Goal: Information Seeking & Learning: Learn about a topic

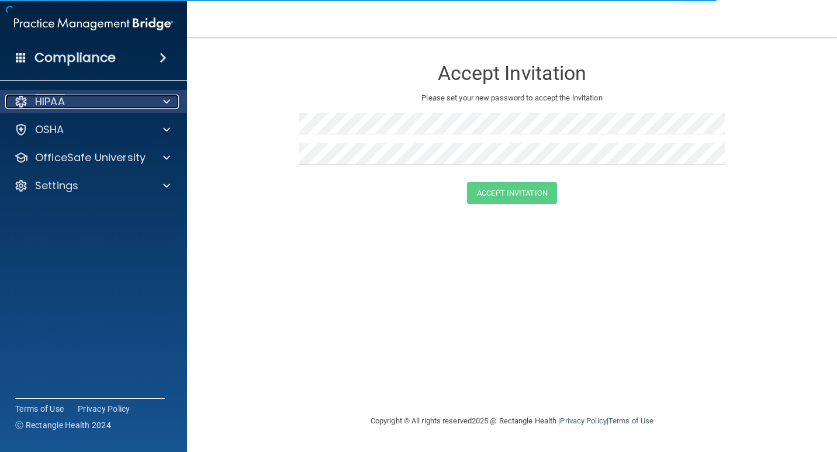
click at [65, 97] on p "HIPAA" at bounding box center [50, 102] width 30 height 14
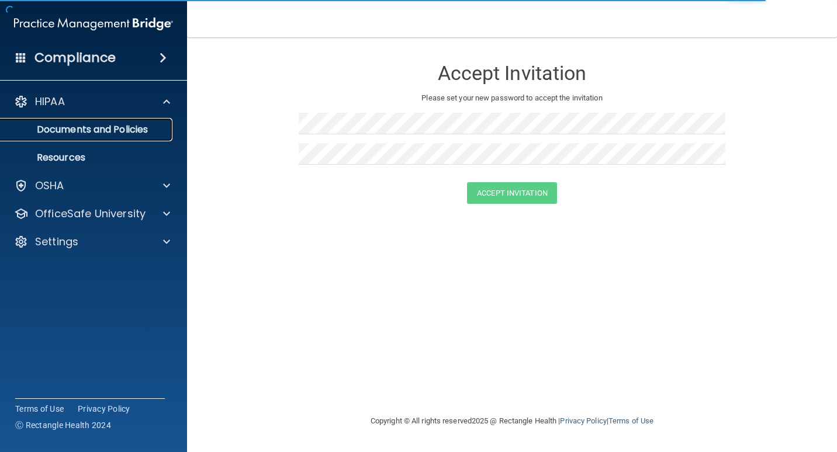
click at [82, 127] on p "Documents and Policies" at bounding box center [88, 130] width 160 height 12
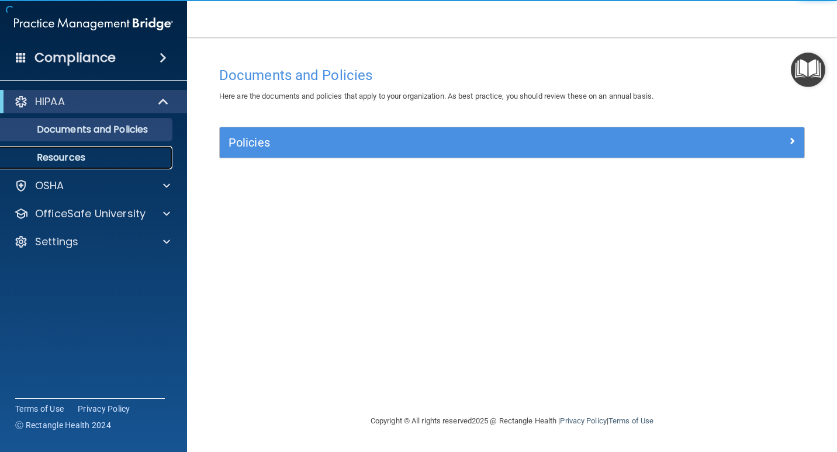
click at [75, 167] on link "Resources" at bounding box center [80, 157] width 184 height 23
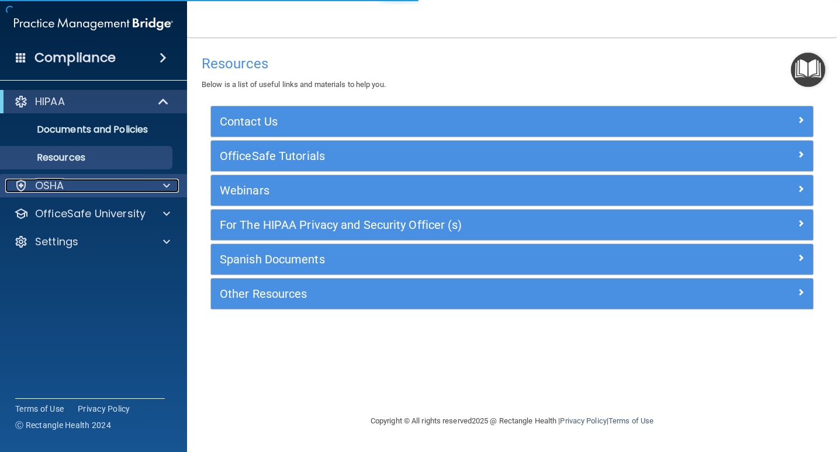
click at [71, 185] on div "OSHA" at bounding box center [77, 186] width 145 height 14
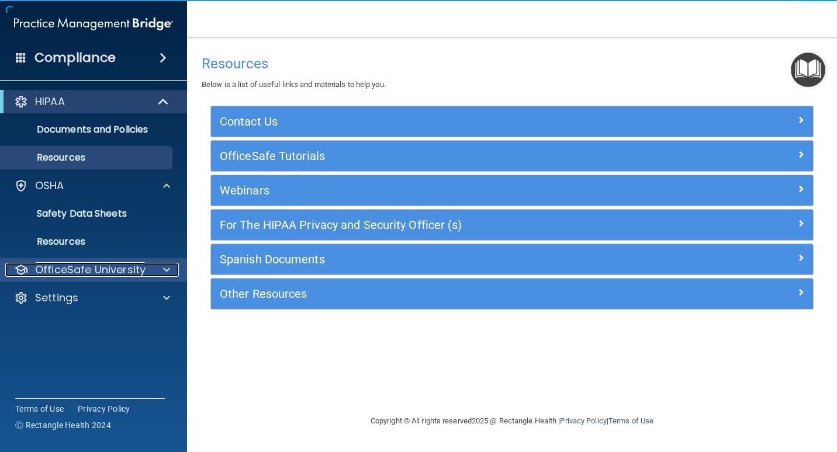
click at [84, 267] on p "OfficeSafe University" at bounding box center [90, 270] width 110 height 14
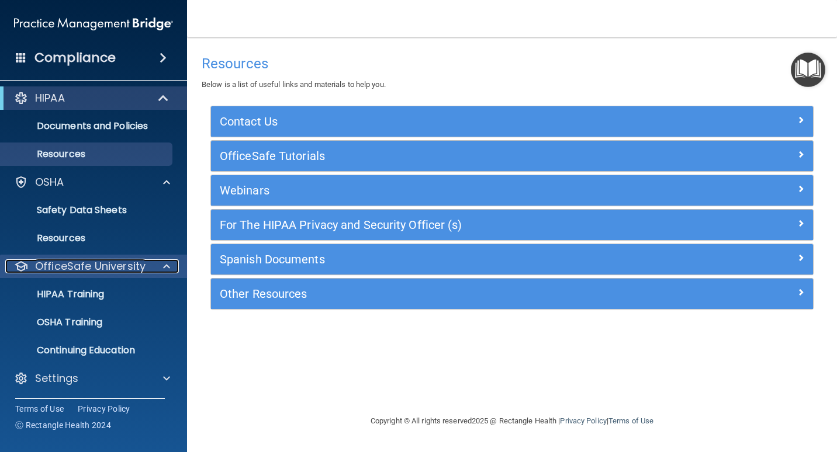
scroll to position [4, 0]
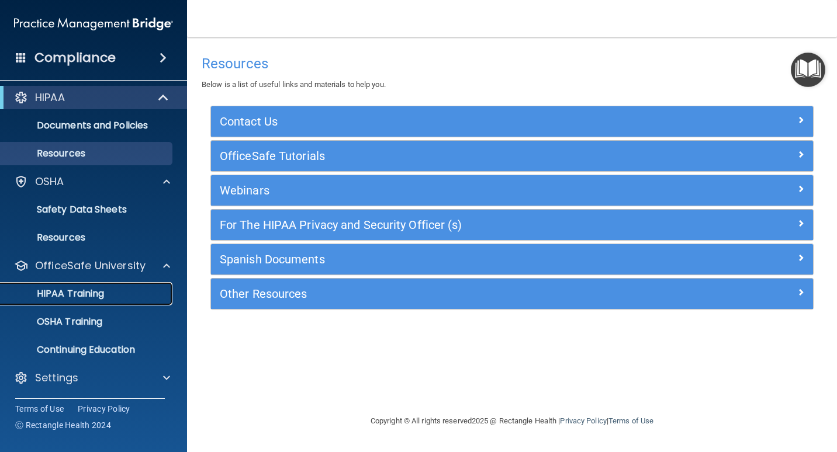
click at [97, 296] on p "HIPAA Training" at bounding box center [56, 294] width 96 height 12
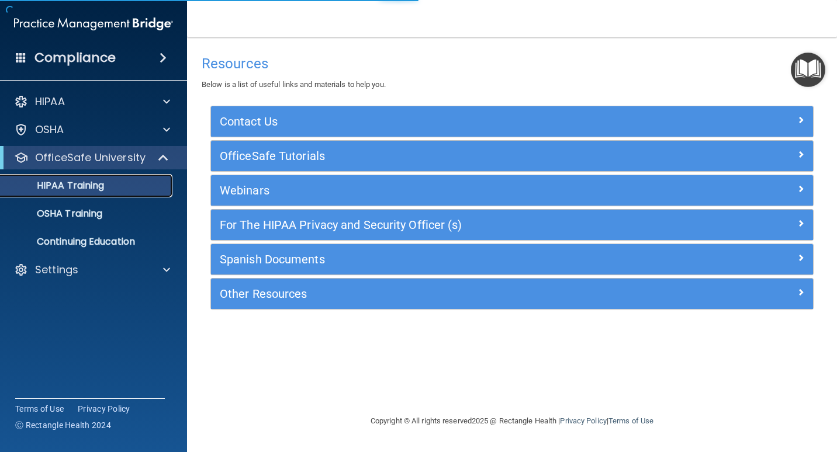
click at [92, 189] on p "HIPAA Training" at bounding box center [56, 186] width 96 height 12
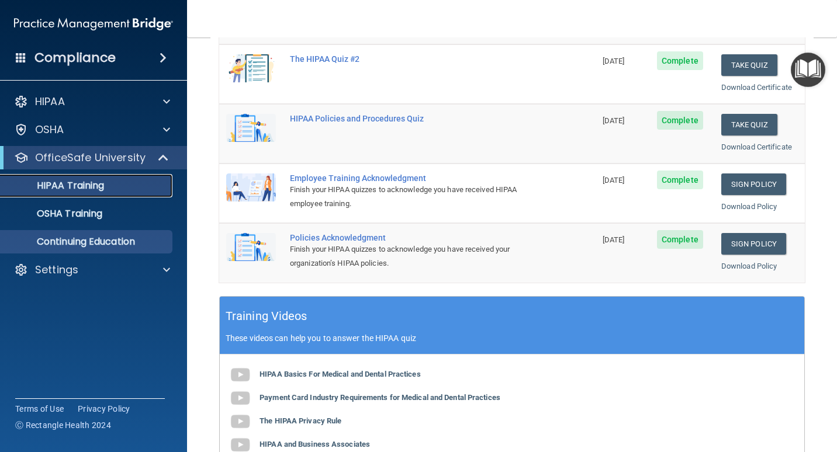
scroll to position [194, 0]
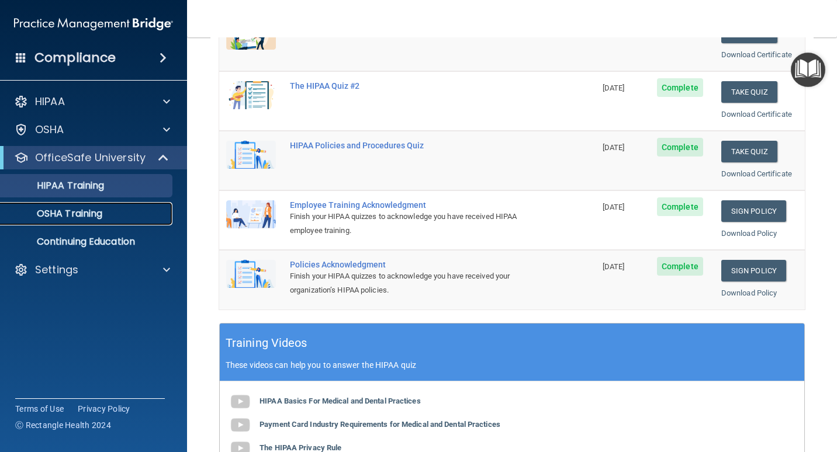
click at [81, 210] on p "OSHA Training" at bounding box center [55, 214] width 95 height 12
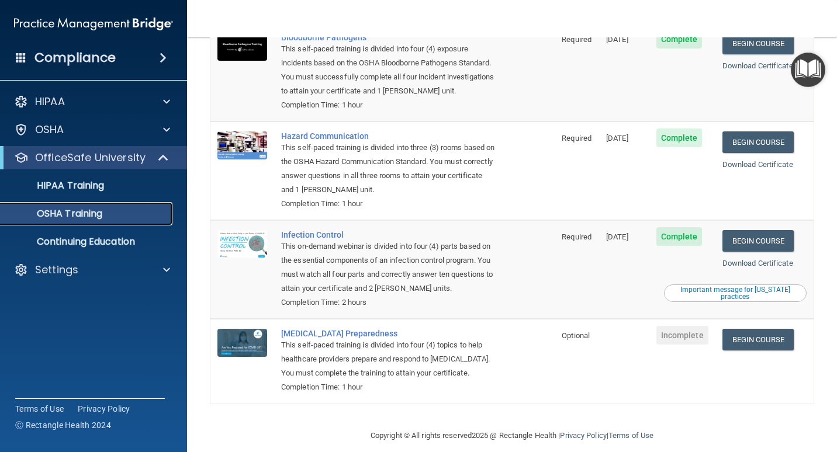
scroll to position [123, 0]
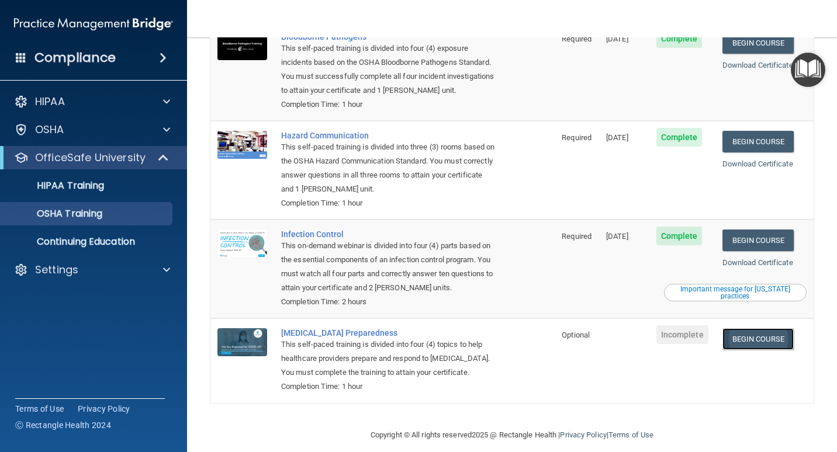
click at [738, 328] on link "Begin Course" at bounding box center [757, 339] width 71 height 22
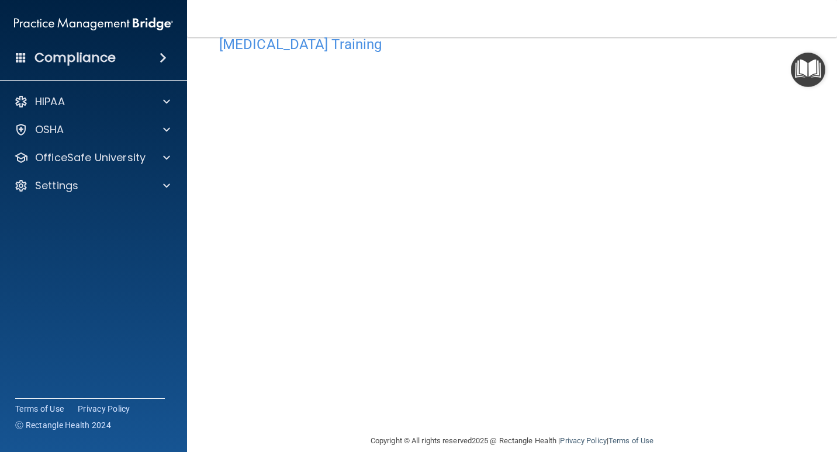
scroll to position [48, 0]
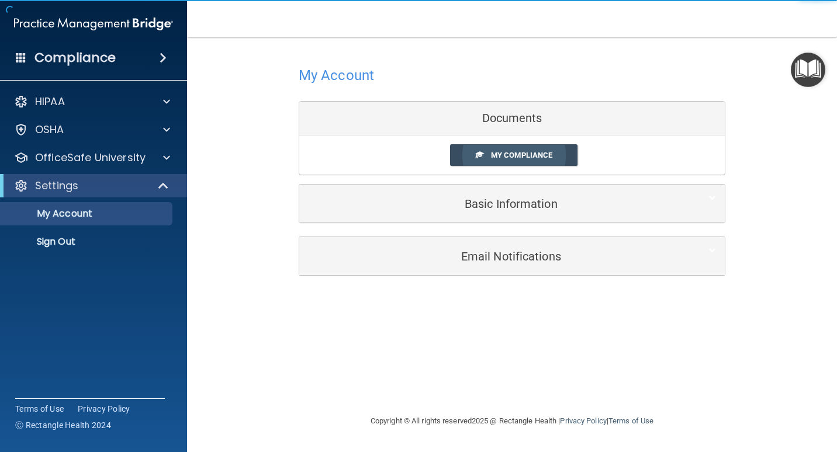
click at [513, 156] on span "My Compliance" at bounding box center [521, 155] width 61 height 9
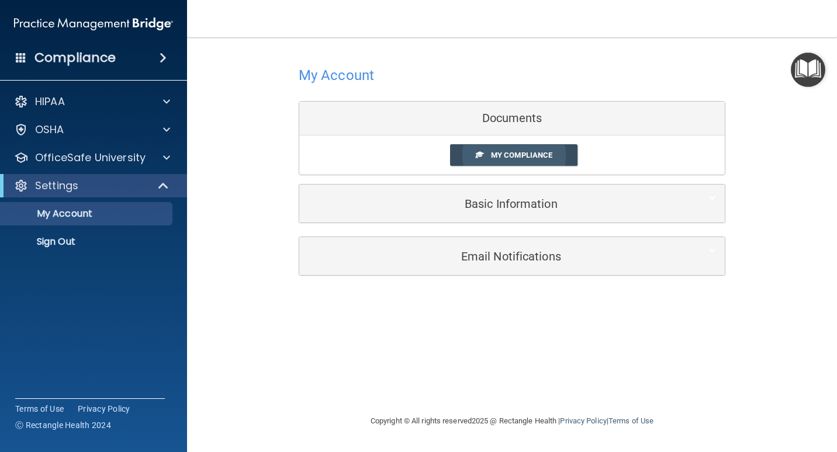
click at [501, 158] on body "Compliance HIPAA Documents and Policies Report an Incident Business Associates …" at bounding box center [418, 226] width 837 height 452
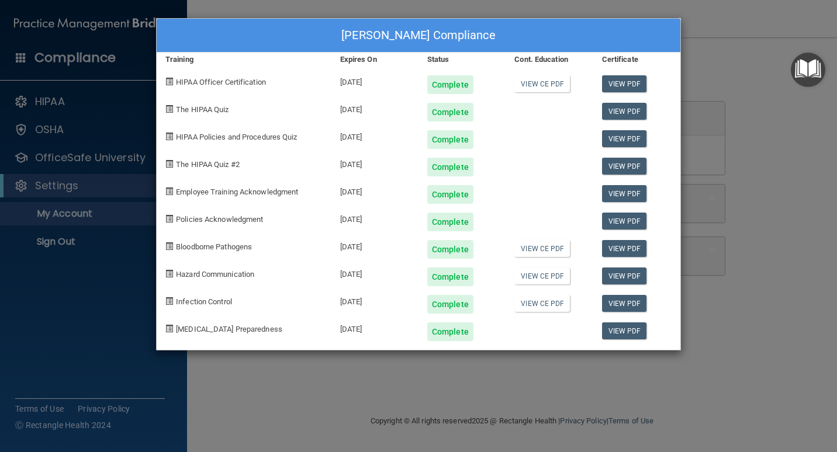
click at [668, 151] on div "View PDF" at bounding box center [636, 162] width 87 height 27
click at [681, 147] on div "[PERSON_NAME] Compliance Training Expires On Status Cont. Education Certificate…" at bounding box center [418, 226] width 837 height 452
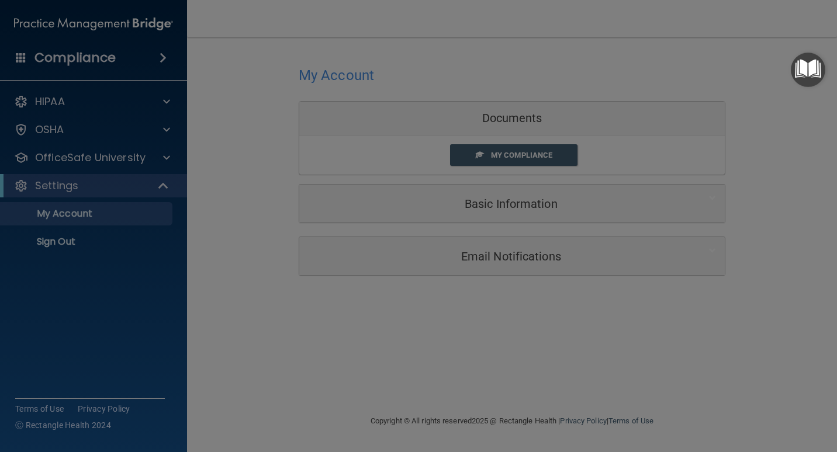
click at [707, 135] on div "[PERSON_NAME] Compliance Training Expires On Status Cont. Education Certificate…" at bounding box center [418, 226] width 837 height 452
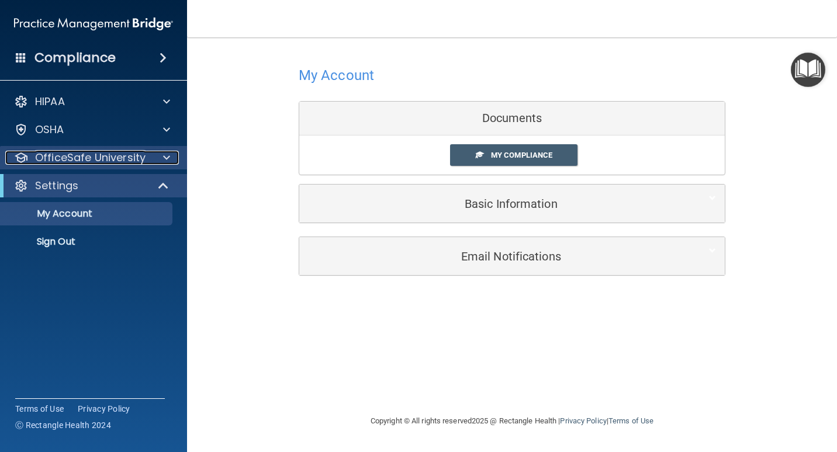
click at [96, 159] on p "OfficeSafe University" at bounding box center [90, 158] width 110 height 14
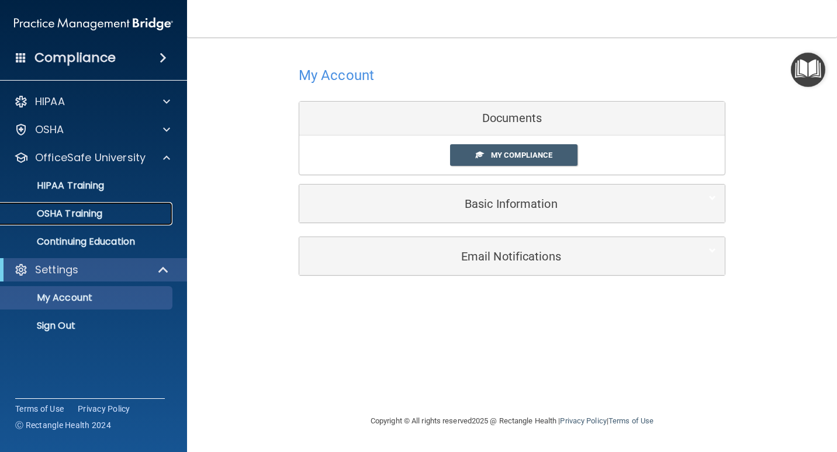
click at [94, 211] on p "OSHA Training" at bounding box center [55, 214] width 95 height 12
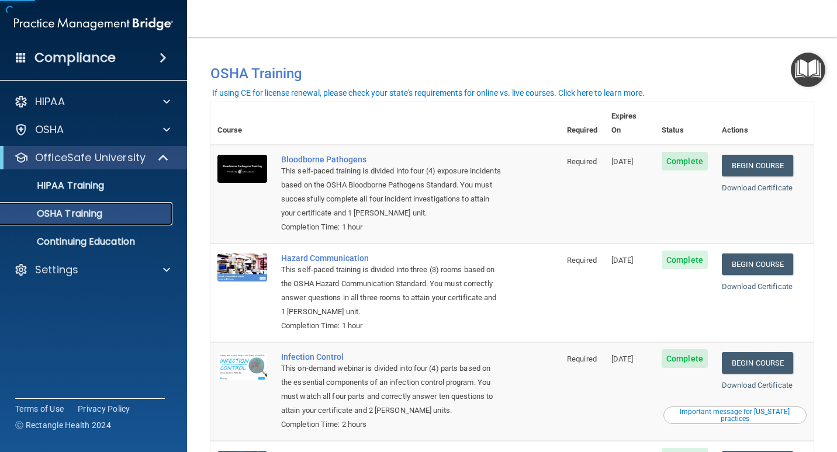
scroll to position [123, 0]
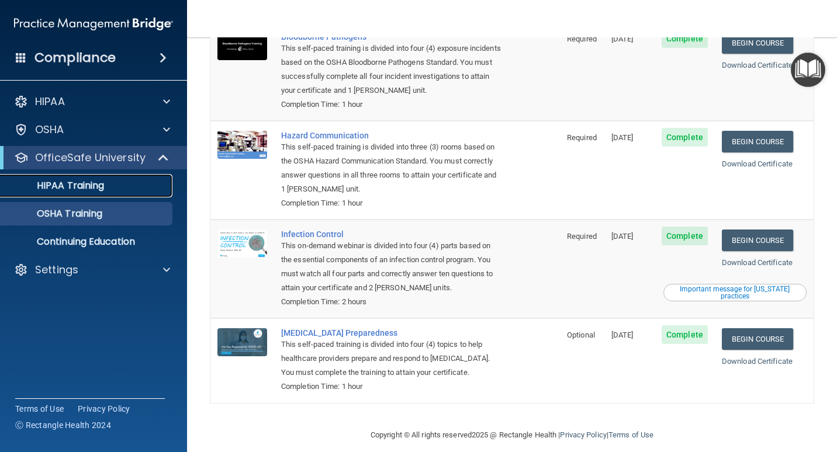
click at [105, 189] on div "HIPAA Training" at bounding box center [88, 186] width 160 height 12
